Goal: Task Accomplishment & Management: Manage account settings

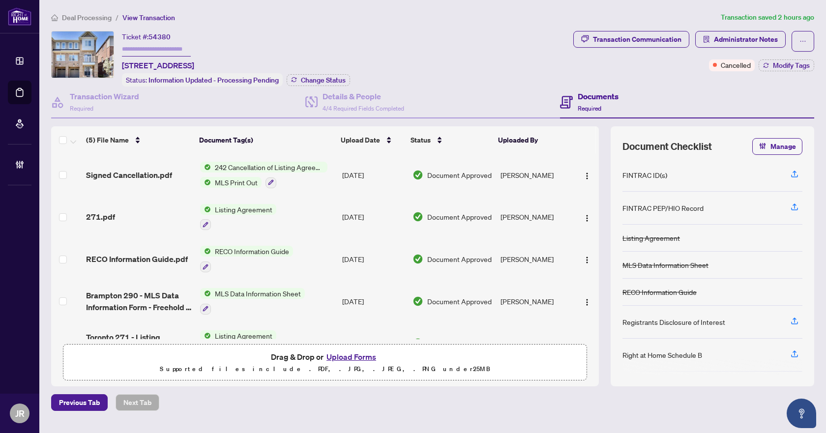
scroll to position [28, 0]
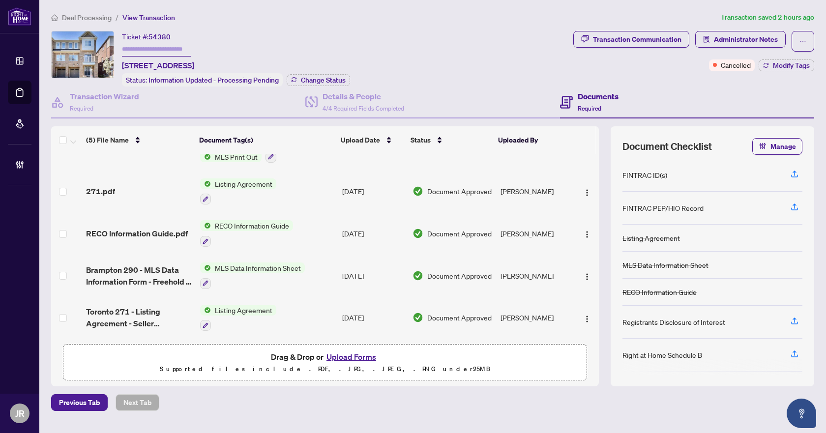
click at [81, 20] on span "Deal Processing" at bounding box center [87, 17] width 50 height 9
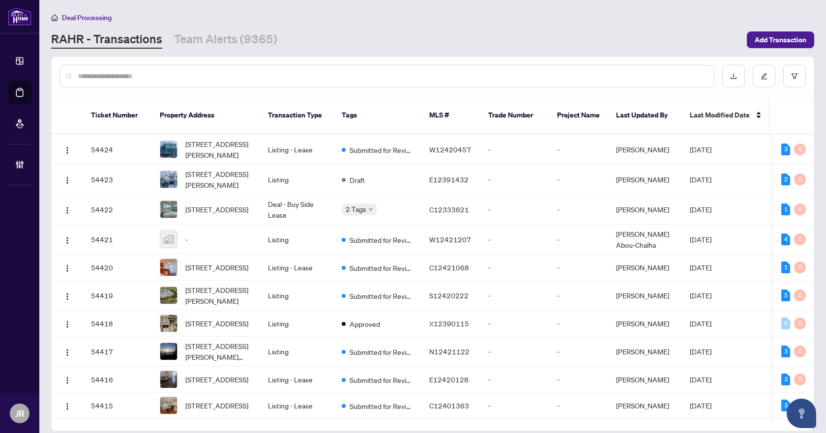
click at [167, 76] on input "text" at bounding box center [392, 76] width 629 height 11
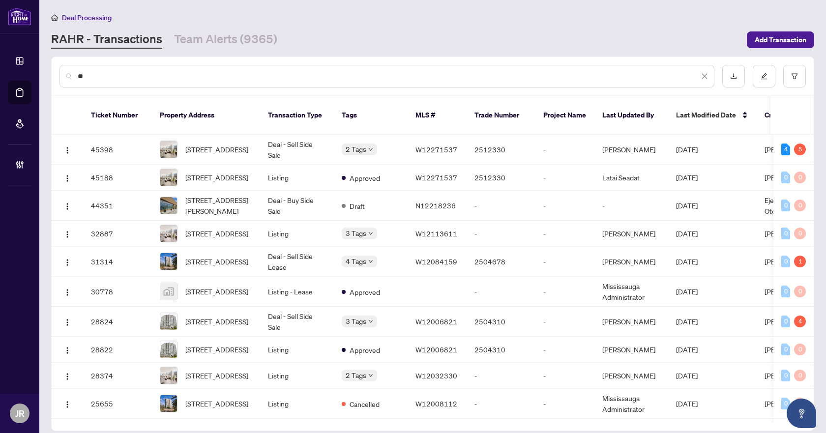
type input "*"
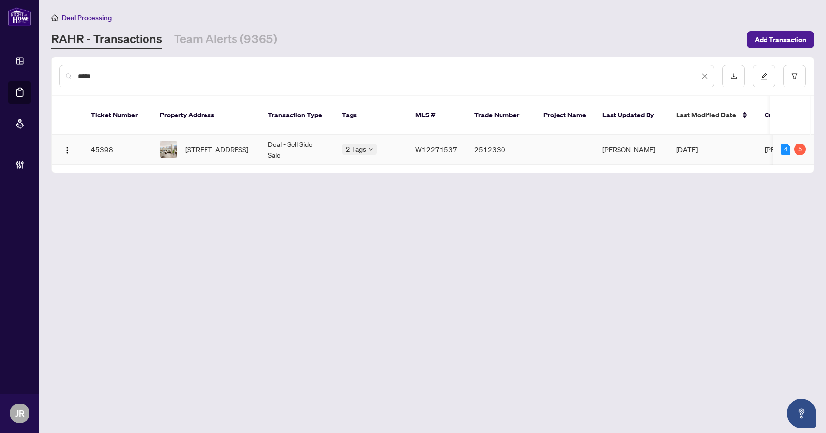
type input "*****"
click at [297, 136] on td "Deal - Sell Side Sale" at bounding box center [297, 150] width 74 height 30
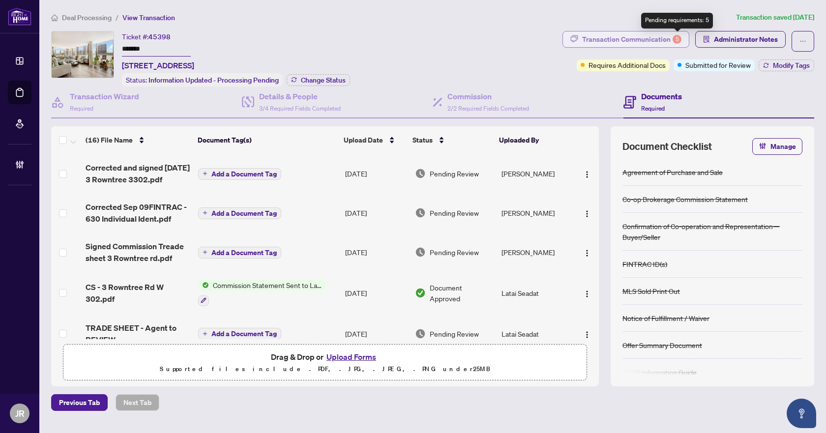
click at [675, 36] on div "5" at bounding box center [677, 39] width 9 height 9
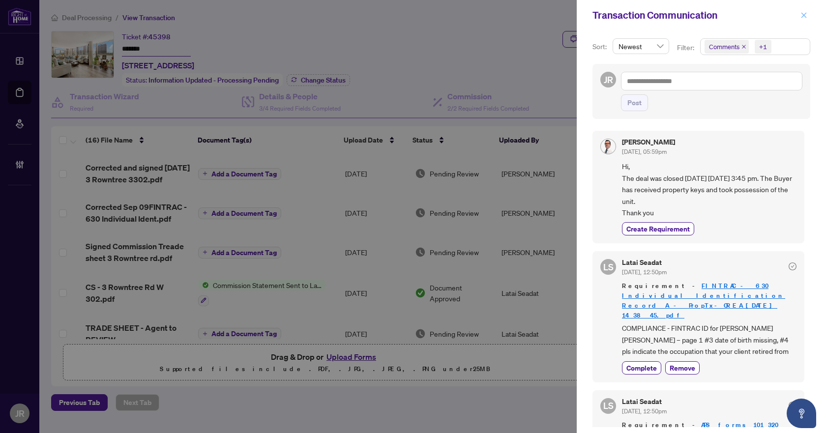
click at [806, 16] on icon "close" at bounding box center [804, 15] width 7 height 7
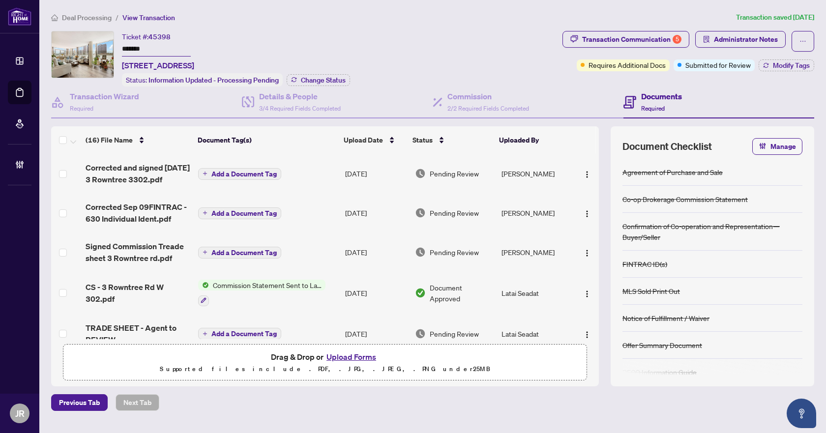
click at [102, 13] on span "Deal Processing" at bounding box center [87, 17] width 50 height 9
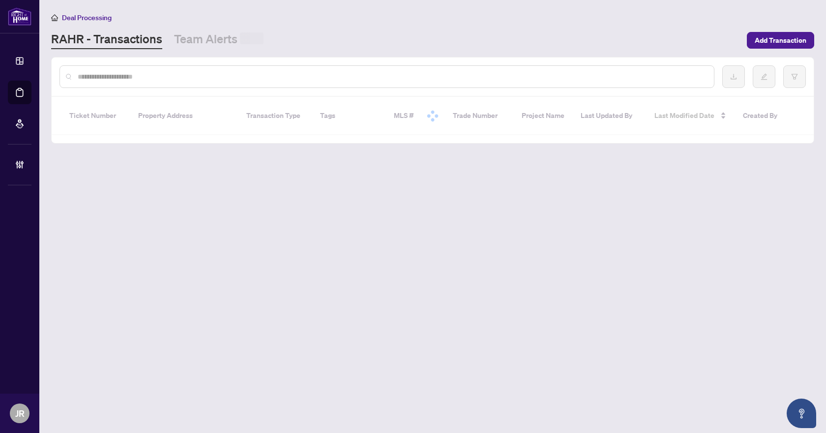
click at [143, 75] on input "text" at bounding box center [392, 76] width 629 height 11
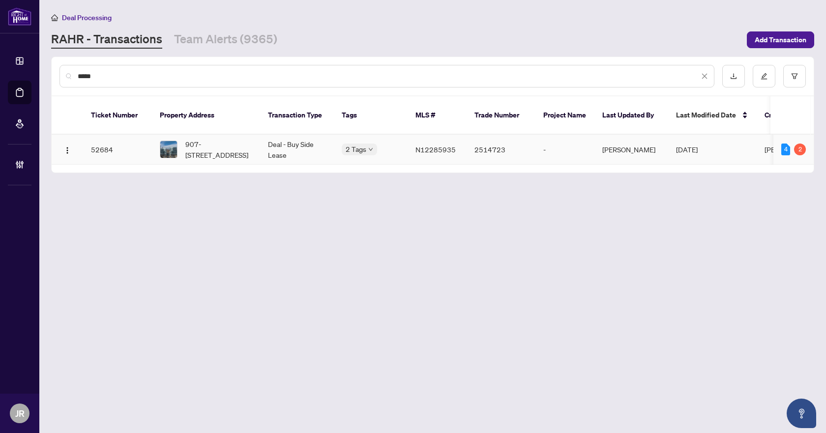
type input "*****"
click at [277, 135] on td "Deal - Buy Side Lease" at bounding box center [297, 150] width 74 height 30
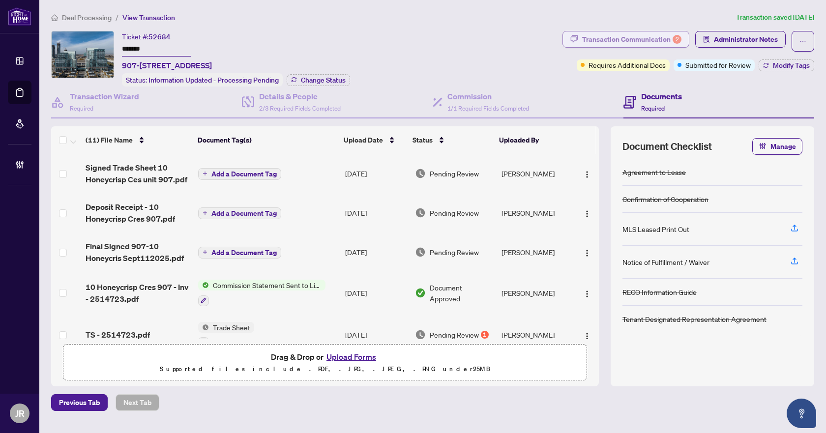
click at [661, 32] on div "Transaction Communication 2" at bounding box center [631, 39] width 99 height 16
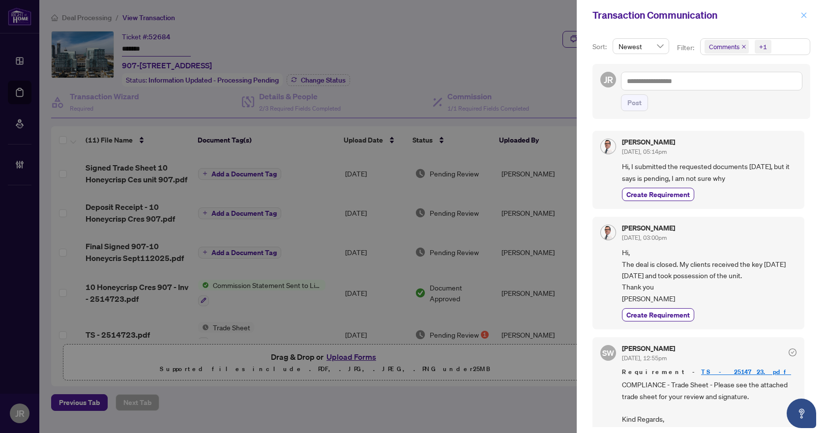
click at [804, 18] on icon "close" at bounding box center [804, 15] width 7 height 7
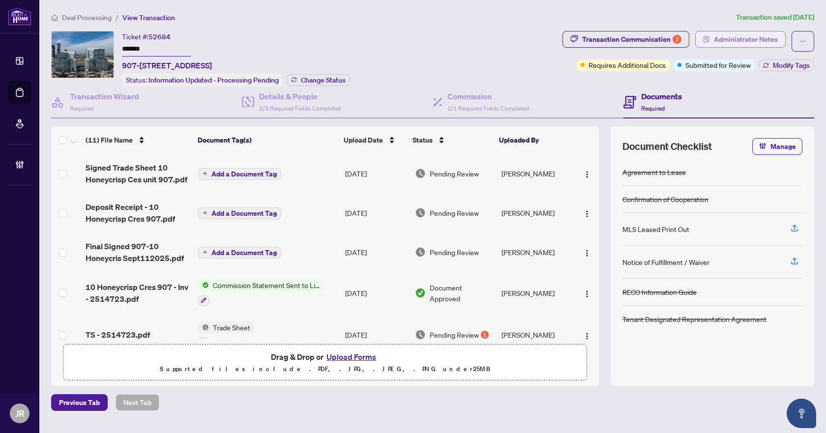
click at [714, 40] on button "Administrator Notes" at bounding box center [741, 39] width 91 height 17
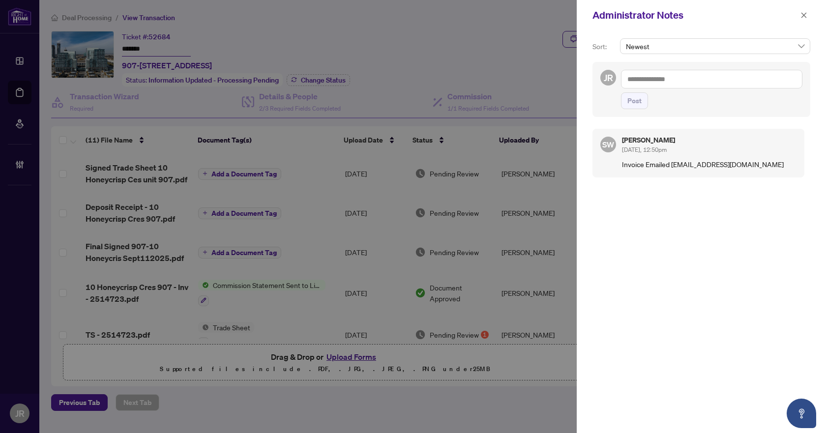
click at [692, 75] on textarea at bounding box center [712, 79] width 182 height 19
click at [809, 13] on button "button" at bounding box center [804, 15] width 13 height 12
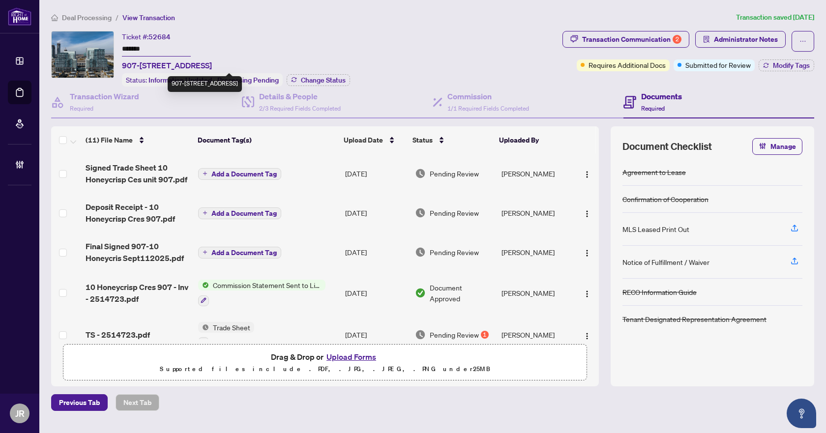
drag, startPoint x: 122, startPoint y: 62, endPoint x: 209, endPoint y: 66, distance: 86.2
click at [209, 66] on span "907-[STREET_ADDRESS]" at bounding box center [167, 66] width 90 height 12
copy span "907-10 Honeycrisp Cres"
click at [165, 35] on span "52684" at bounding box center [160, 36] width 22 height 9
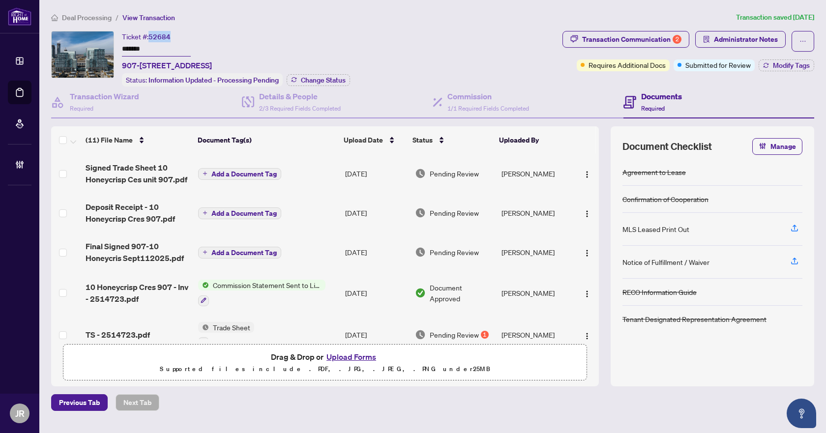
copy span "52684"
click at [137, 49] on input "*******" at bounding box center [156, 49] width 69 height 14
click at [607, 32] on div "Transaction Communication 2" at bounding box center [631, 39] width 99 height 16
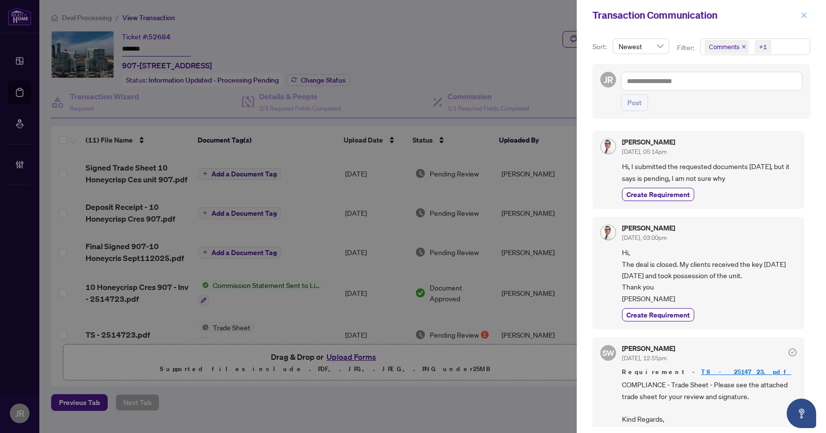
click at [807, 14] on icon "close" at bounding box center [804, 15] width 7 height 7
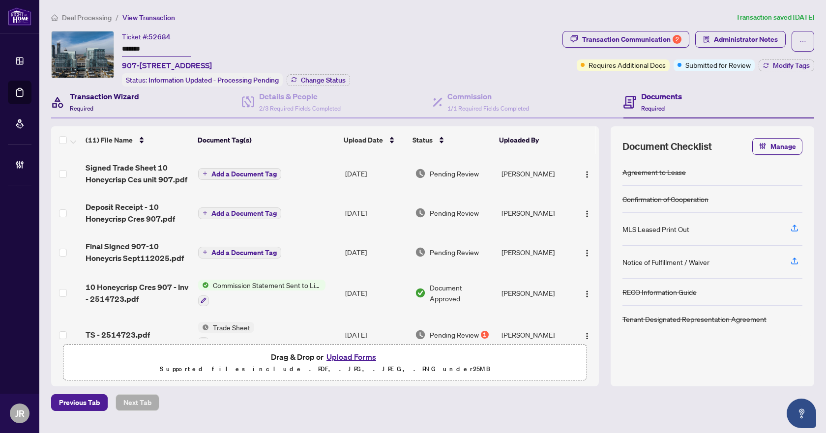
click at [119, 112] on div "Transaction Wizard Required" at bounding box center [104, 102] width 69 height 23
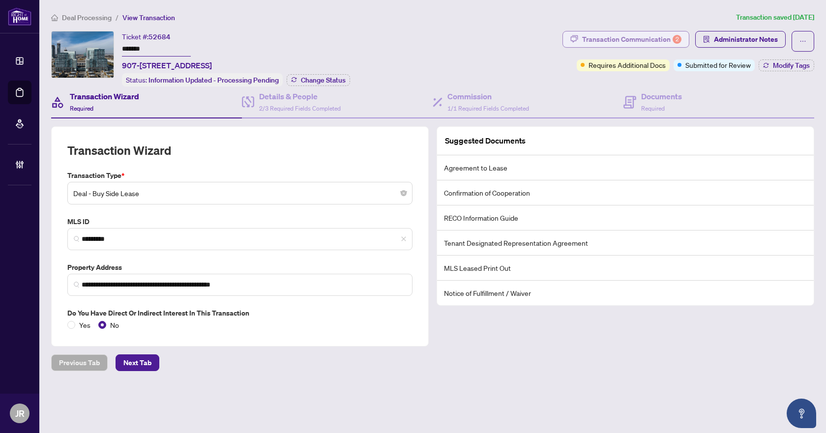
click at [667, 38] on div "Transaction Communication 2" at bounding box center [631, 39] width 99 height 16
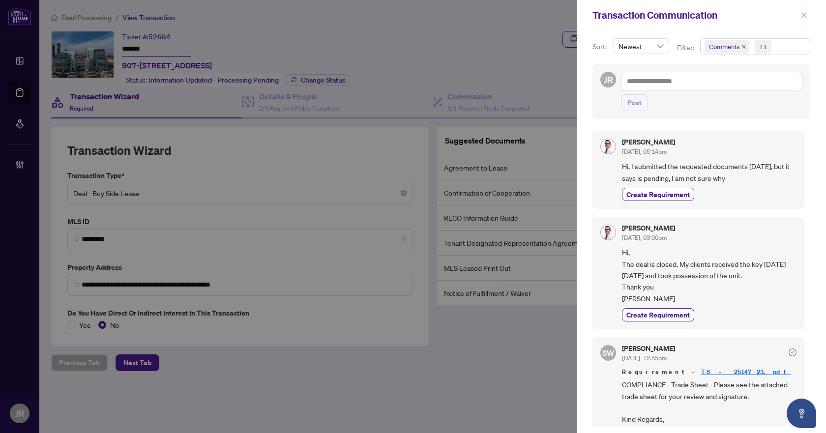
click at [806, 12] on icon "close" at bounding box center [804, 15] width 7 height 7
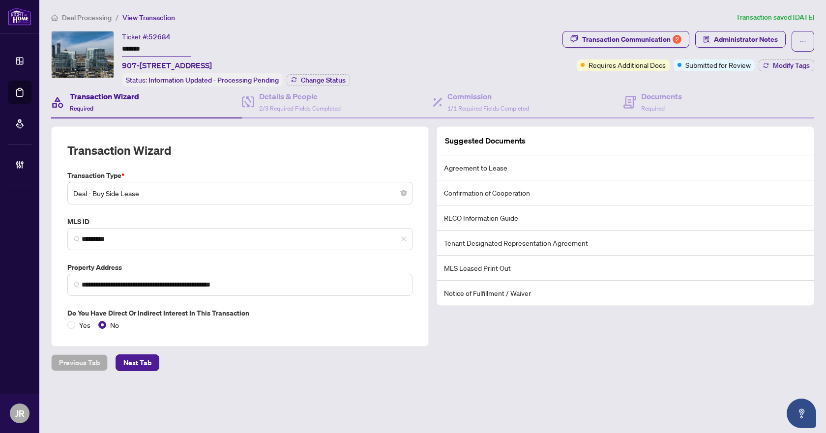
click at [91, 18] on span "Deal Processing" at bounding box center [87, 17] width 50 height 9
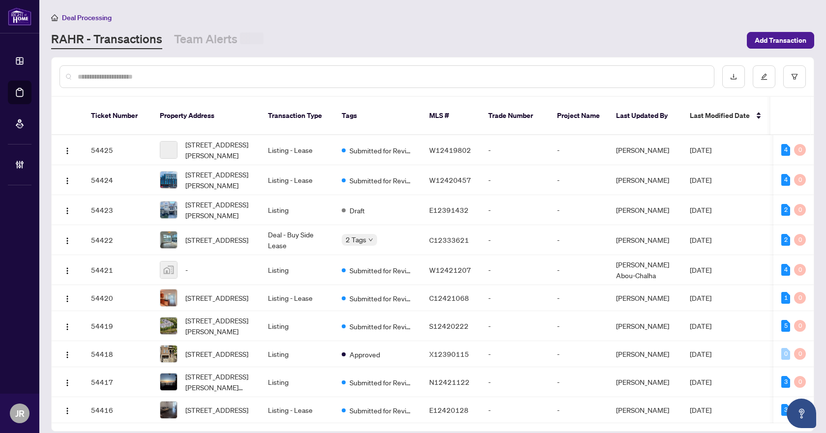
click at [138, 83] on div at bounding box center [387, 76] width 655 height 23
click at [139, 77] on input "text" at bounding box center [392, 76] width 629 height 11
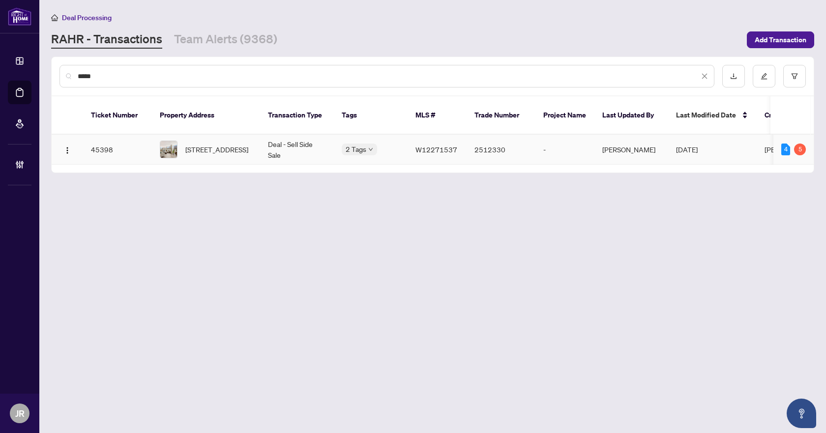
type input "*****"
click at [225, 144] on span "[STREET_ADDRESS]" at bounding box center [216, 149] width 63 height 11
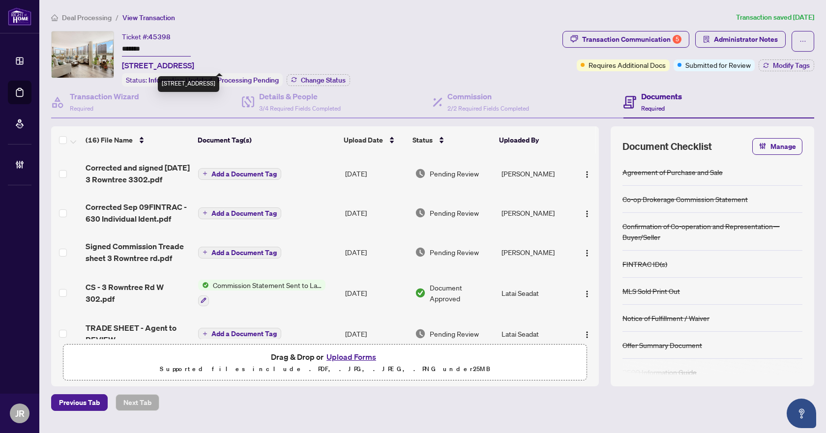
drag, startPoint x: 120, startPoint y: 63, endPoint x: 191, endPoint y: 64, distance: 70.8
click at [191, 64] on div "Ticket #: 45398 ******* [STREET_ADDRESS] Status: Information Updated - Processi…" at bounding box center [305, 59] width 508 height 56
copy span "[STREET_ADDRESS]"
click at [158, 36] on span "45398" at bounding box center [160, 36] width 22 height 9
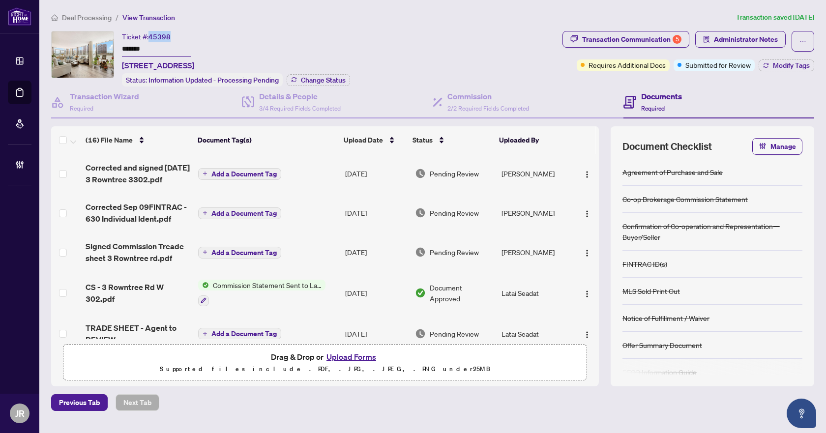
copy span "45398"
click at [138, 47] on input "*******" at bounding box center [156, 49] width 69 height 14
click at [670, 36] on div "Transaction Communication 5" at bounding box center [631, 39] width 99 height 16
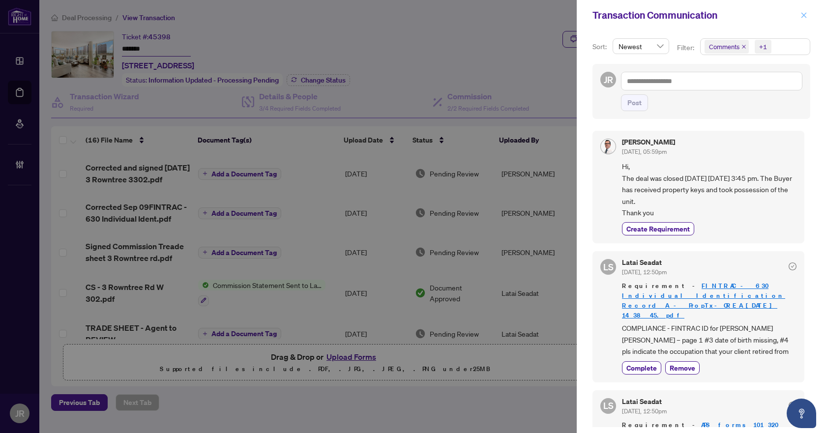
click at [807, 17] on icon "close" at bounding box center [804, 15] width 7 height 7
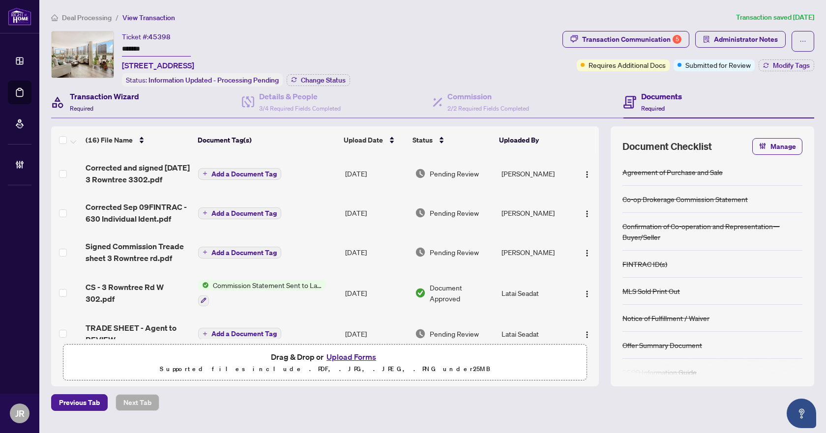
click at [107, 102] on div "Transaction Wizard Required" at bounding box center [104, 102] width 69 height 23
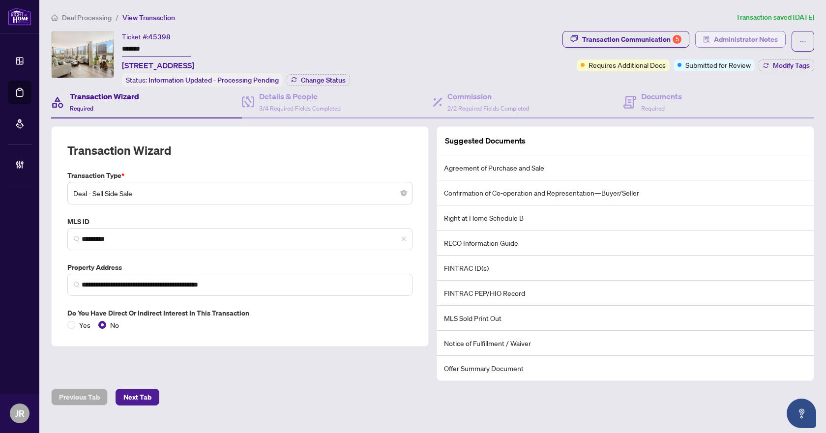
click at [719, 46] on span "Administrator Notes" at bounding box center [746, 39] width 64 height 16
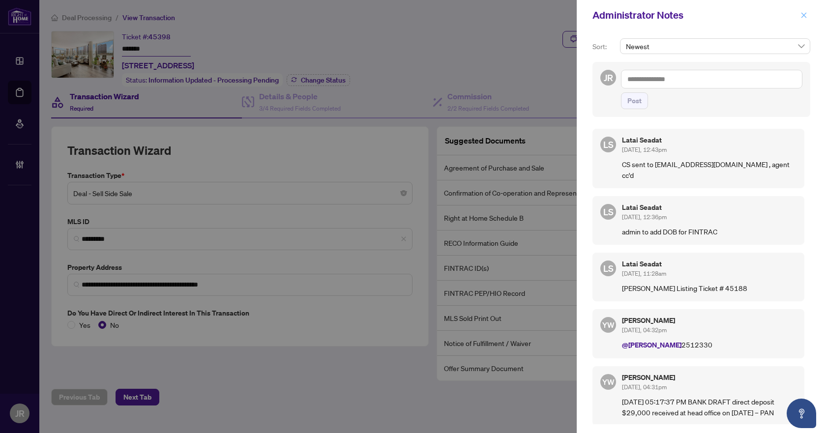
click at [804, 10] on span "button" at bounding box center [804, 15] width 7 height 16
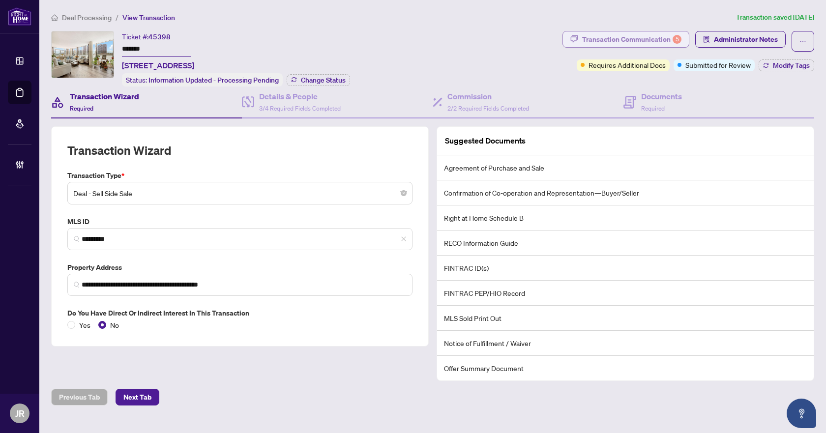
click at [652, 36] on div "Transaction Communication 5" at bounding box center [631, 39] width 99 height 16
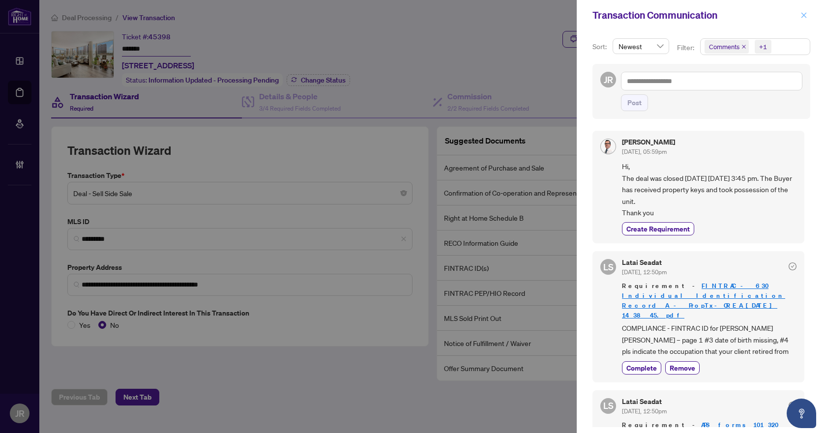
click at [807, 14] on icon "close" at bounding box center [804, 15] width 7 height 7
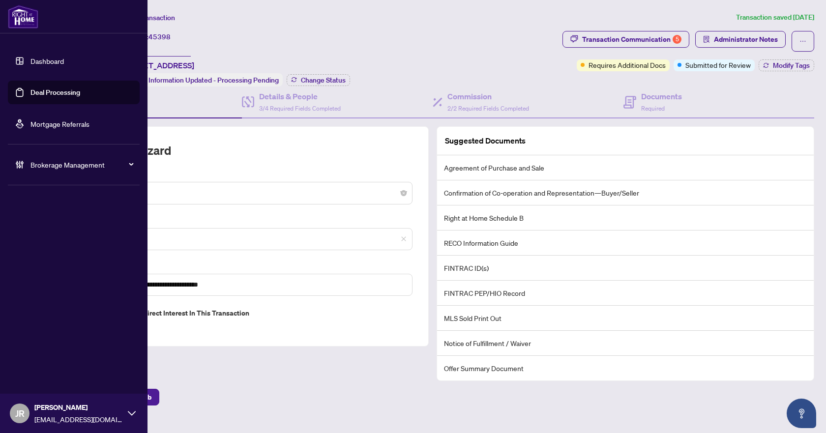
click at [36, 171] on div "Brokerage Management" at bounding box center [74, 165] width 132 height 24
click at [67, 232] on link "Manage Agents" at bounding box center [45, 235] width 49 height 9
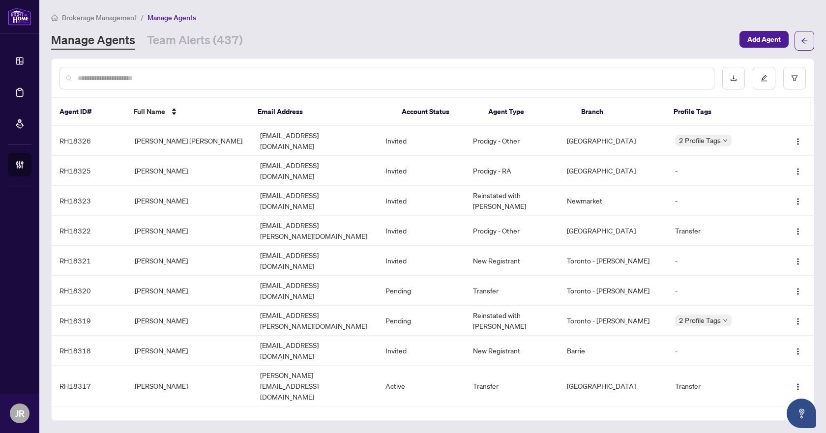
click at [253, 69] on div at bounding box center [387, 78] width 655 height 23
click at [243, 82] on input "text" at bounding box center [392, 78] width 629 height 11
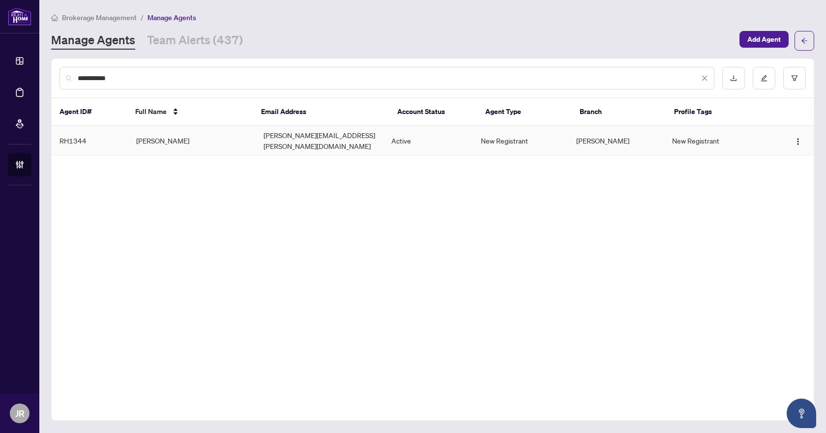
type input "**********"
click at [269, 133] on td "[PERSON_NAME][EMAIL_ADDRESS][PERSON_NAME][DOMAIN_NAME]" at bounding box center [320, 141] width 128 height 30
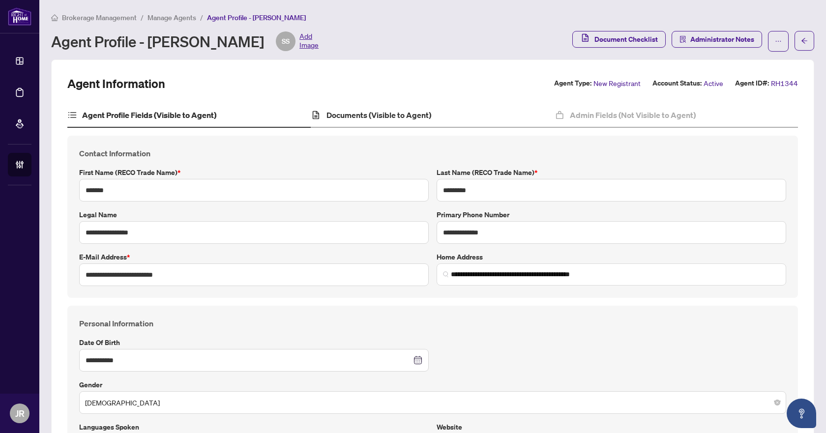
click at [407, 107] on div "Documents (Visible to Agent)" at bounding box center [433, 115] width 244 height 25
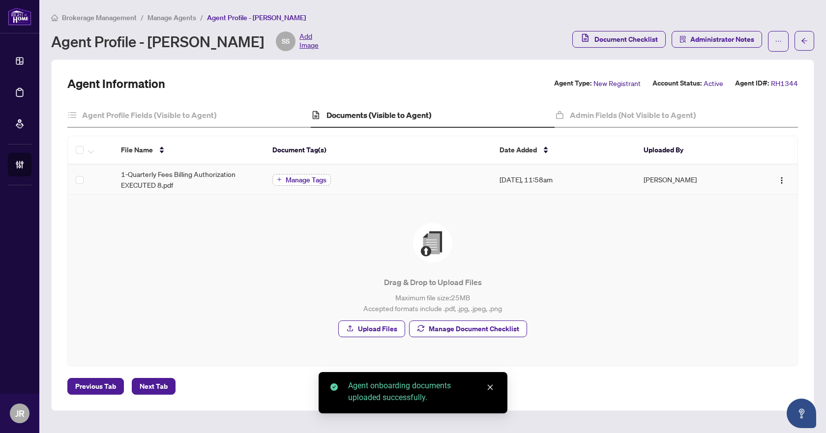
click at [294, 174] on button "Manage Tags" at bounding box center [302, 180] width 59 height 12
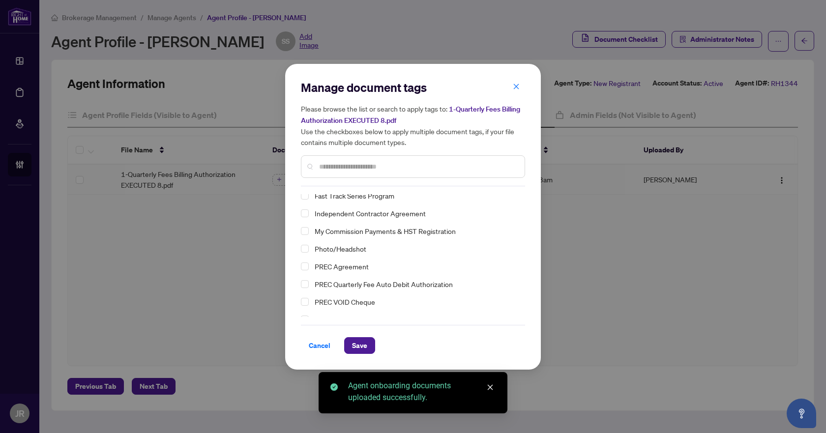
scroll to position [50, 0]
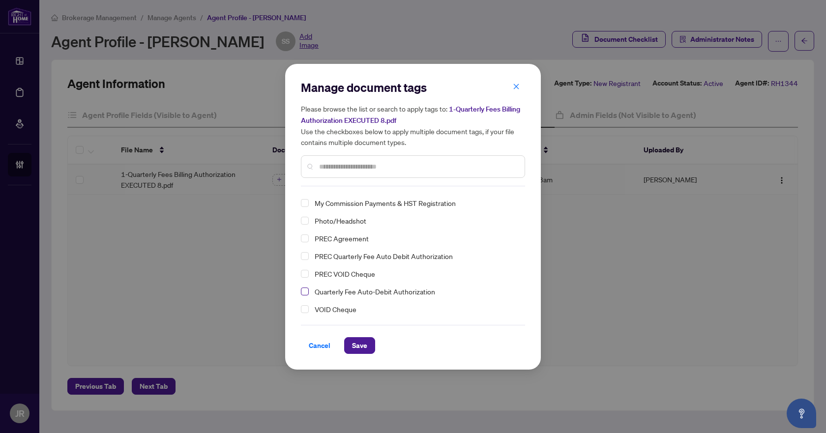
click at [304, 291] on span "Select Quarterly Fee Auto-Debit Authorization" at bounding box center [305, 292] width 8 height 8
click at [361, 345] on span "Save" at bounding box center [359, 346] width 15 height 16
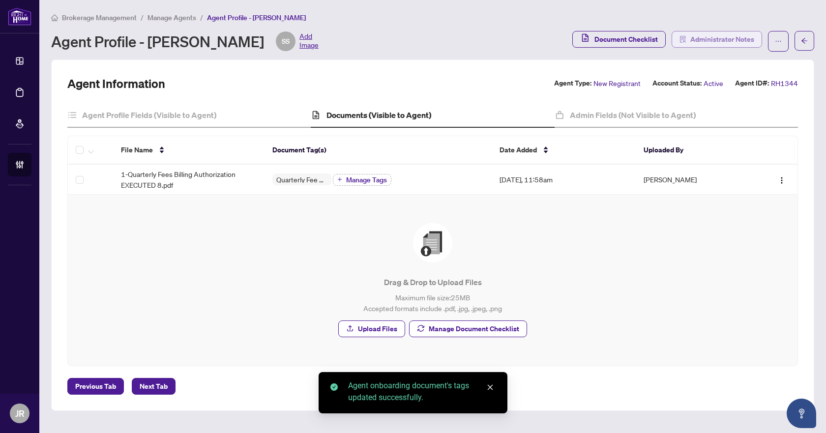
click at [714, 38] on span "Administrator Notes" at bounding box center [723, 39] width 64 height 16
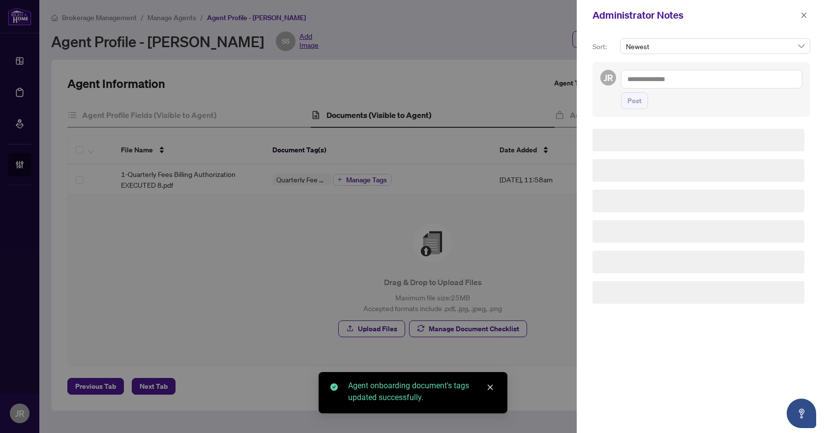
click at [667, 78] on textarea at bounding box center [712, 79] width 182 height 19
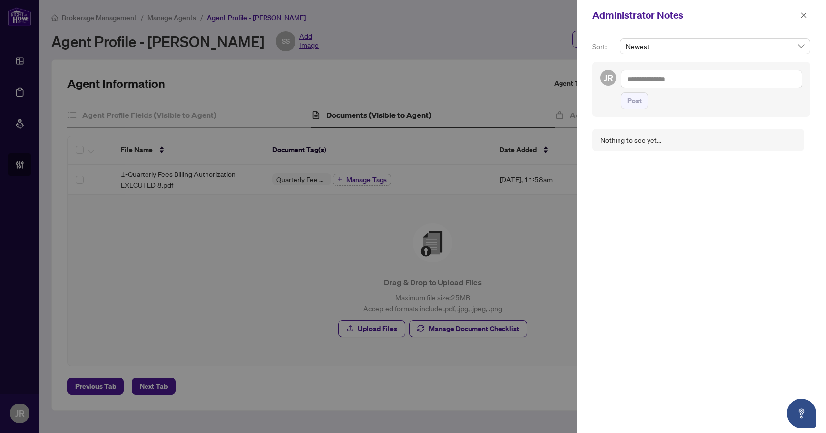
click at [671, 80] on textarea at bounding box center [712, 79] width 182 height 19
click at [660, 91] on li "RAH [PERSON_NAME]" at bounding box center [661, 86] width 48 height 17
type textarea "**********"
click at [637, 112] on span "Post" at bounding box center [635, 111] width 14 height 16
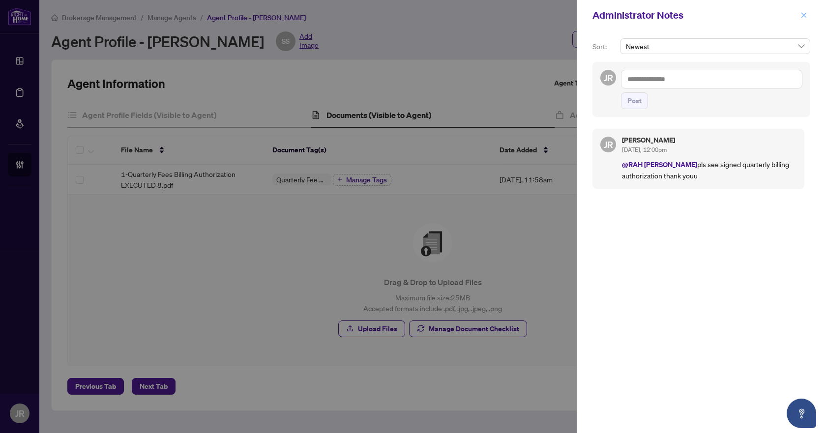
click at [801, 16] on icon "close" at bounding box center [804, 15] width 7 height 7
